Goal: Information Seeking & Learning: Learn about a topic

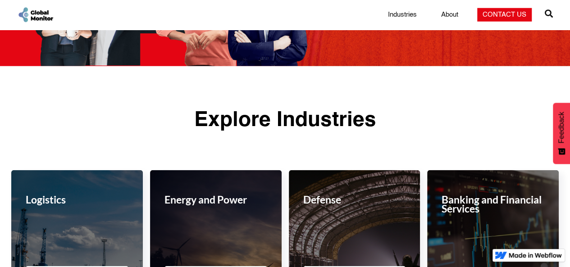
scroll to position [1241, 0]
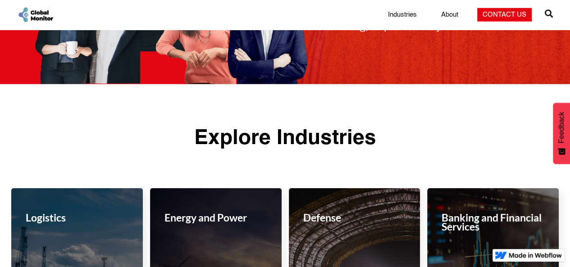
click at [407, 13] on link "Industries" at bounding box center [402, 14] width 40 height 9
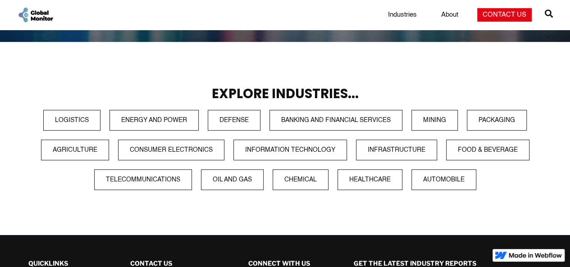
scroll to position [234, 0]
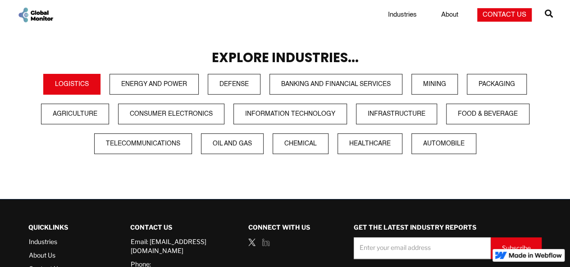
click at [84, 88] on link "Logistics" at bounding box center [71, 84] width 57 height 21
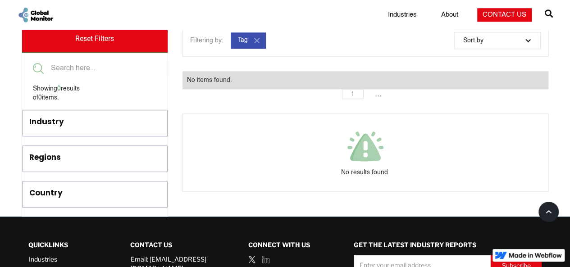
scroll to position [438, 0]
